Goal: Information Seeking & Learning: Learn about a topic

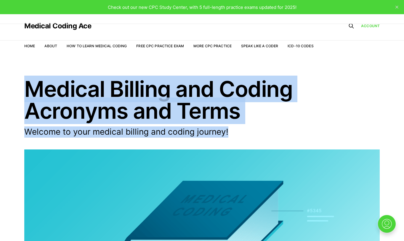
drag, startPoint x: 21, startPoint y: 82, endPoint x: 237, endPoint y: 130, distance: 221.6
click at [237, 130] on header "Medical Billing and Coding Acronyms and Terms Welcome to your medical billing a…" at bounding box center [202, 194] width 404 height 233
copy header "Medical Billing and Coding Acronyms and Terms Welcome to your medical billing a…"
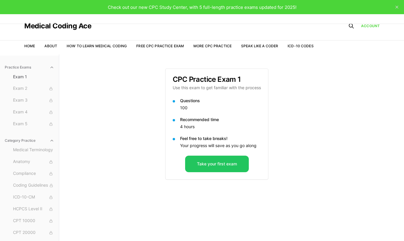
click at [120, 105] on div "Practice Exams Exam 1 Exam 2 Exam 3 Exam 4 Exam 5 Category Practice Medical Ter…" at bounding box center [202, 174] width 404 height 241
